Goal: Task Accomplishment & Management: Complete application form

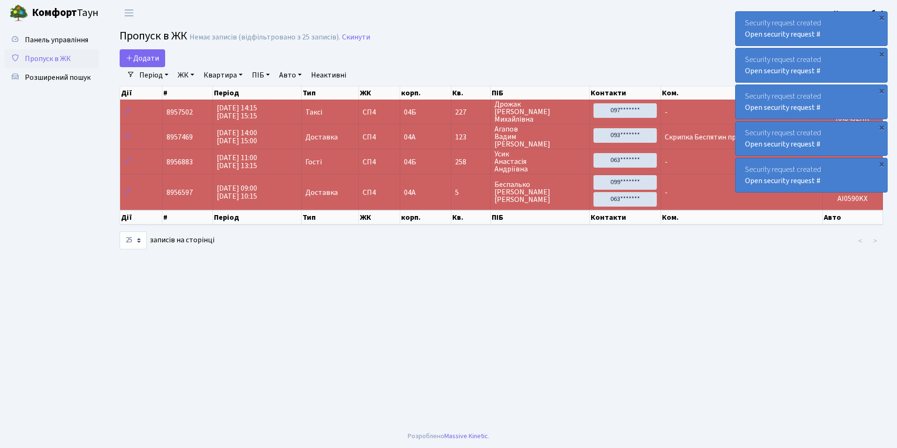
select select "25"
click at [137, 61] on span "Додати" at bounding box center [142, 58] width 33 height 10
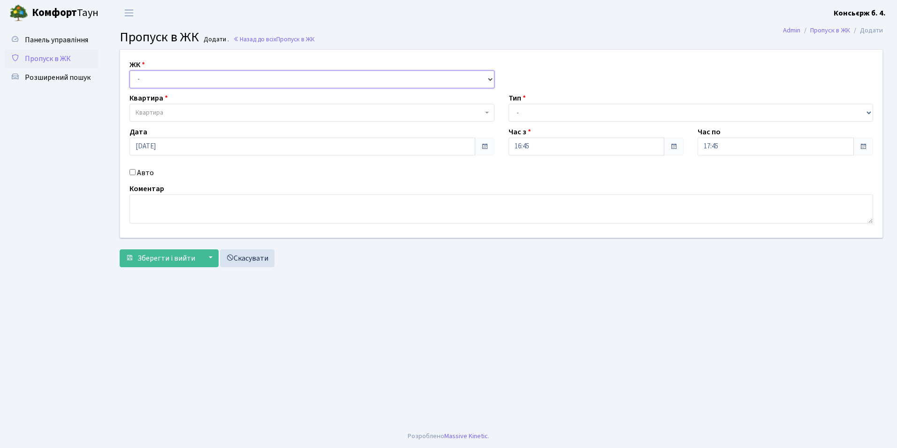
click at [174, 76] on select "- СП4, Столичне шосе, 5" at bounding box center [311, 79] width 365 height 18
select select "325"
click at [129, 70] on select "- СП4, Столичне шосе, 5" at bounding box center [311, 79] width 365 height 18
select select
click at [188, 114] on span "Квартира" at bounding box center [309, 112] width 347 height 9
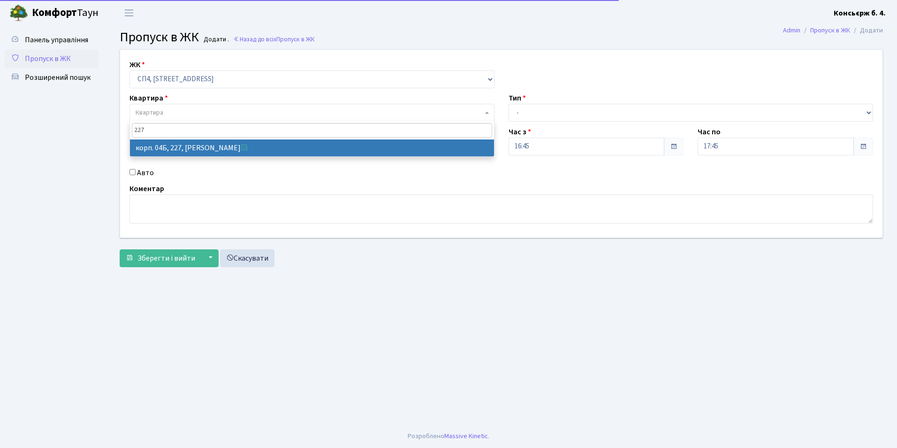
type input "227"
select select "21255"
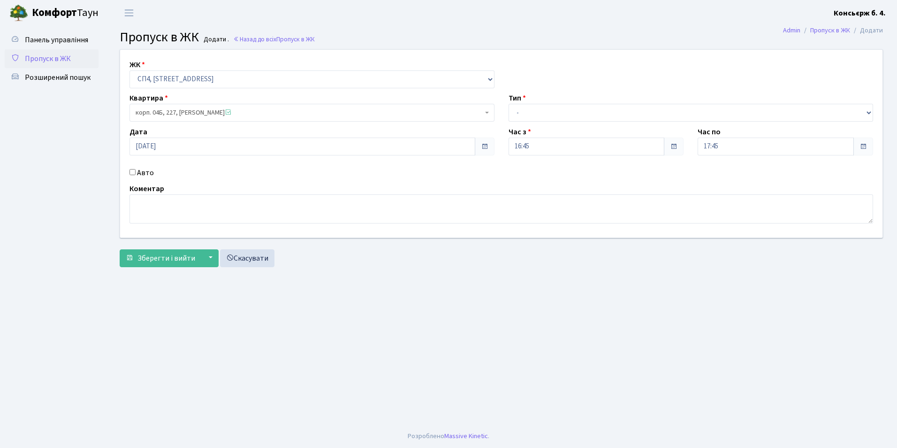
click at [133, 174] on input "Авто" at bounding box center [132, 172] width 6 height 6
checkbox input "true"
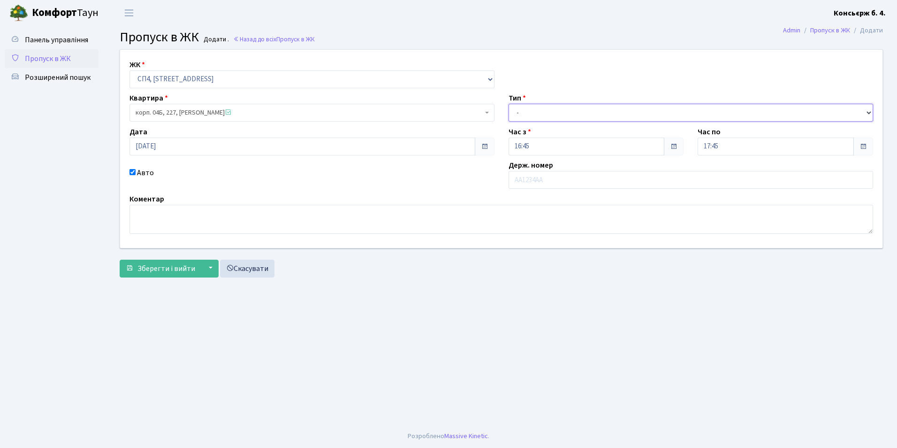
click at [541, 120] on select "- Доставка Таксі Гості Сервіс" at bounding box center [690, 113] width 365 height 18
select select "1"
click at [508, 104] on select "- Доставка Таксі Гості Сервіс" at bounding box center [690, 113] width 365 height 18
click at [542, 181] on input "text" at bounding box center [690, 180] width 365 height 18
type input "К"
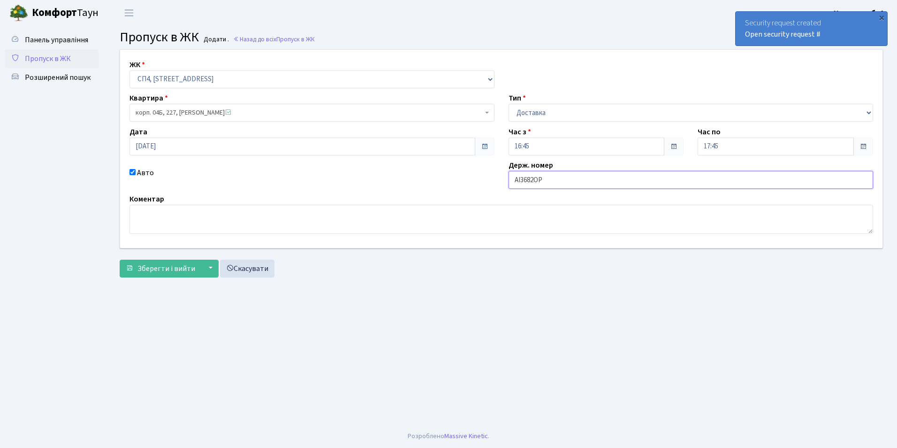
type input "АІ3682ОР"
drag, startPoint x: 528, startPoint y: 117, endPoint x: 526, endPoint y: 121, distance: 5.1
click at [528, 116] on select "- Доставка Таксі Гості Сервіс" at bounding box center [690, 113] width 365 height 18
click at [508, 104] on select "- Доставка Таксі Гості Сервіс" at bounding box center [690, 113] width 365 height 18
click at [532, 120] on select "- Доставка Таксі Гості Сервіс" at bounding box center [690, 113] width 365 height 18
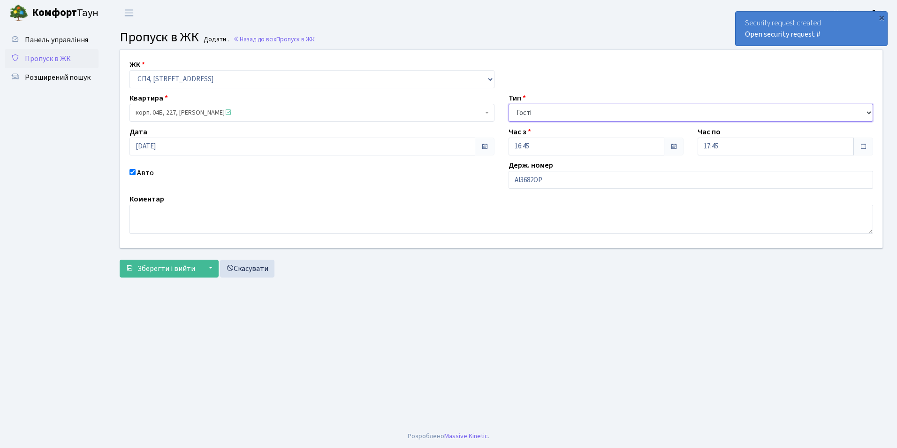
select select "2"
click at [508, 104] on select "- Доставка Таксі Гості Сервіс" at bounding box center [690, 113] width 365 height 18
click at [159, 266] on span "Зберегти і вийти" at bounding box center [166, 268] width 58 height 10
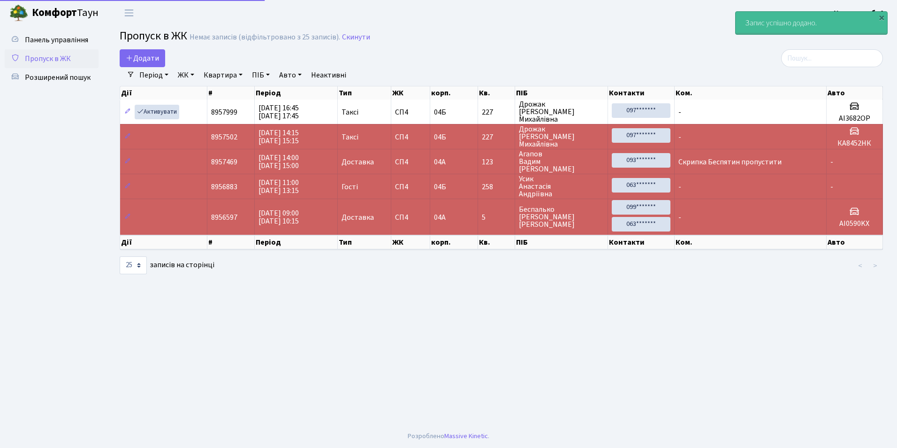
select select "25"
